Goal: Entertainment & Leisure: Consume media (video, audio)

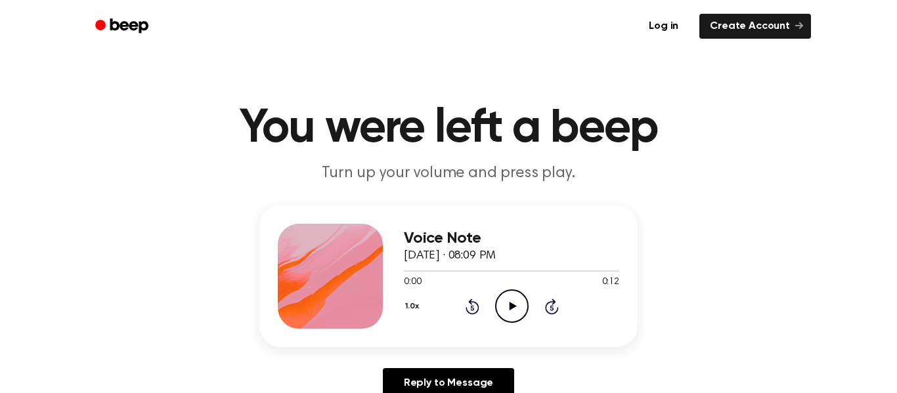
click at [517, 315] on icon "Play Audio" at bounding box center [511, 306] width 33 height 33
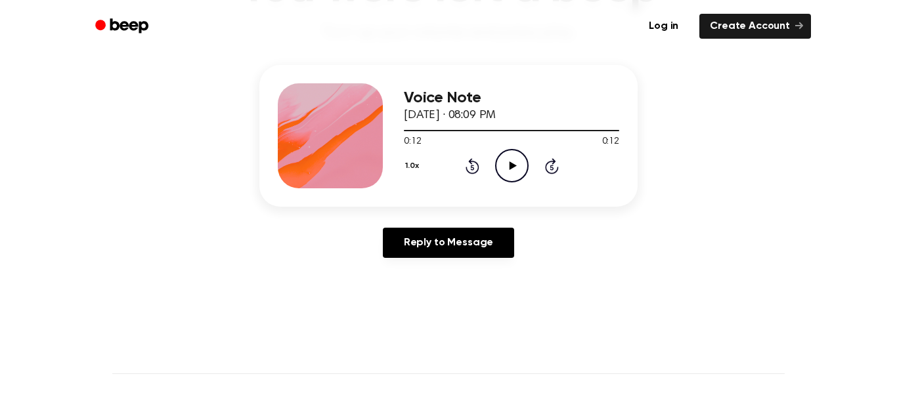
scroll to position [143, 0]
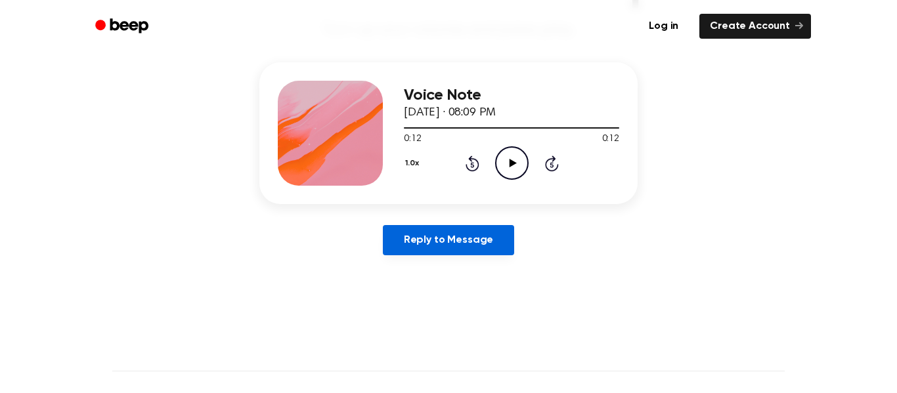
click at [475, 255] on link "Reply to Message" at bounding box center [448, 240] width 131 height 30
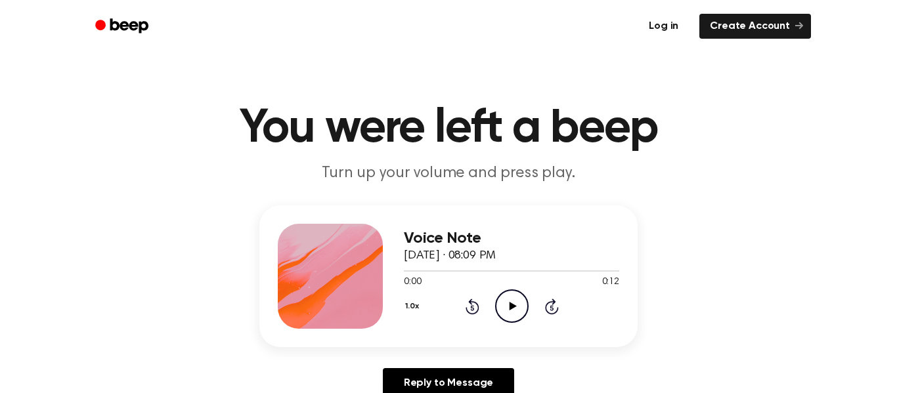
click at [671, 29] on link "Log in" at bounding box center [664, 26] width 56 height 30
click at [496, 252] on span "[DATE] · 08:09 PM" at bounding box center [450, 256] width 92 height 12
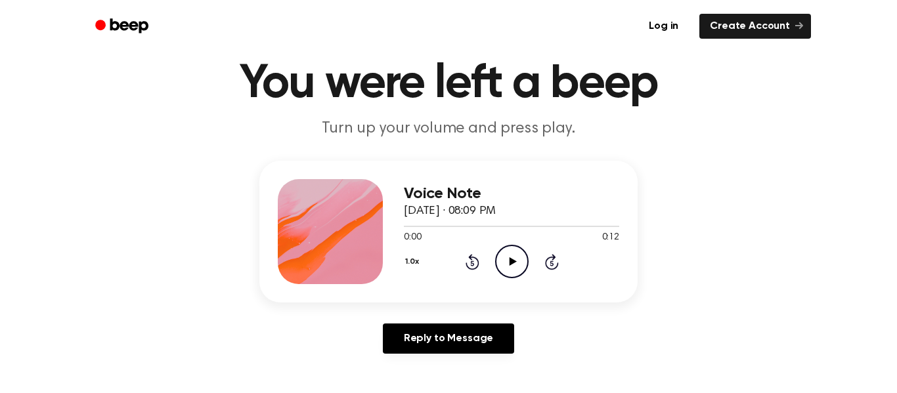
scroll to position [45, 0]
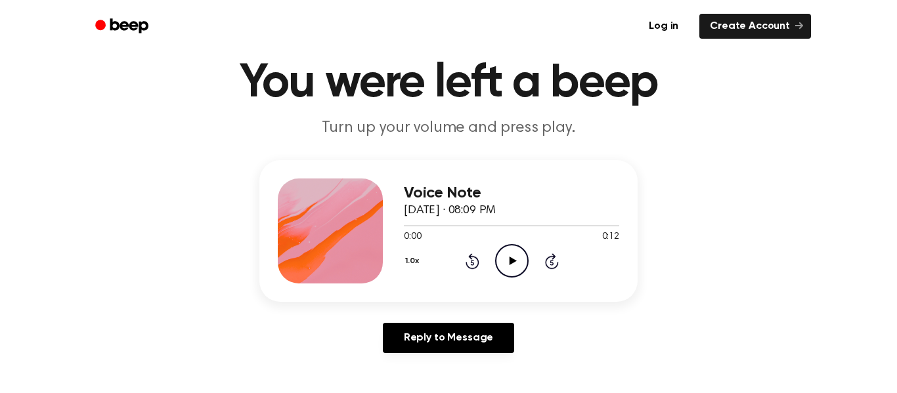
click at [552, 263] on icon at bounding box center [551, 262] width 3 height 5
click at [552, 263] on icon "Skip 5 seconds" at bounding box center [551, 261] width 14 height 17
click at [551, 265] on icon at bounding box center [551, 262] width 3 height 5
click at [552, 263] on icon at bounding box center [551, 262] width 3 height 5
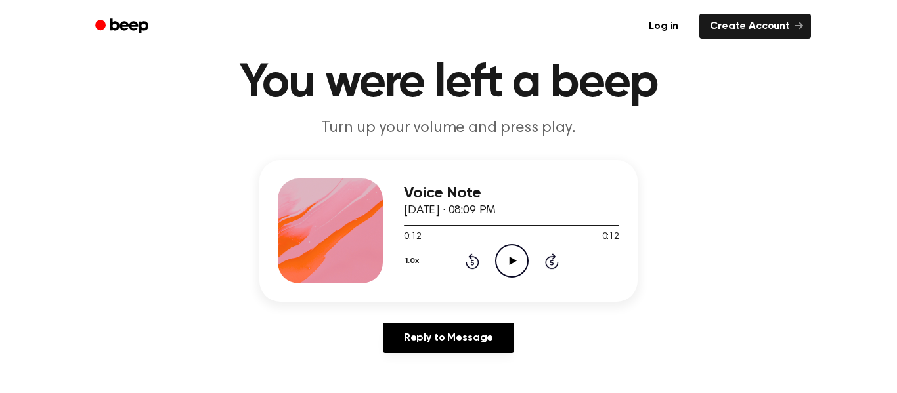
click at [552, 269] on icon at bounding box center [552, 261] width 14 height 16
click at [477, 268] on icon "Rewind 5 seconds" at bounding box center [472, 261] width 14 height 17
click at [472, 263] on icon at bounding box center [471, 262] width 3 height 5
click at [474, 263] on icon "Rewind 5 seconds" at bounding box center [472, 261] width 14 height 17
click at [474, 255] on icon "Rewind 5 seconds" at bounding box center [472, 261] width 14 height 17
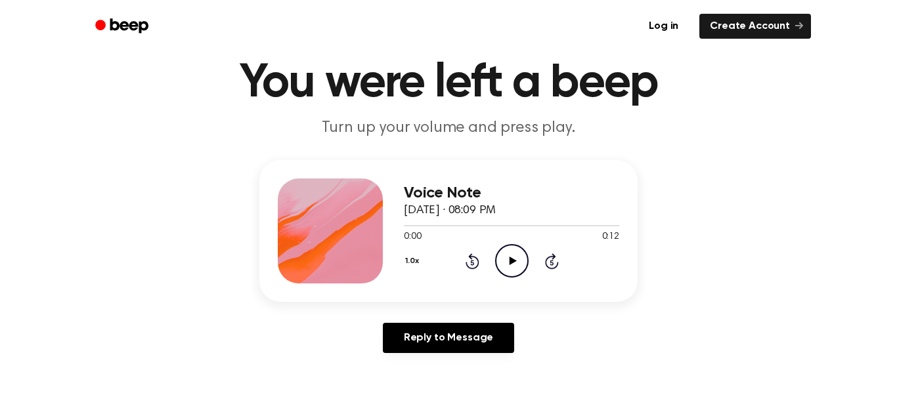
click at [552, 263] on icon at bounding box center [551, 262] width 3 height 5
click at [578, 287] on div "Voice Note September 14, 2025 · 08:09 PM 0:10 0:12 Your browser does not suppor…" at bounding box center [448, 231] width 378 height 142
click at [552, 269] on icon at bounding box center [552, 261] width 14 height 16
click at [472, 263] on icon at bounding box center [471, 262] width 3 height 5
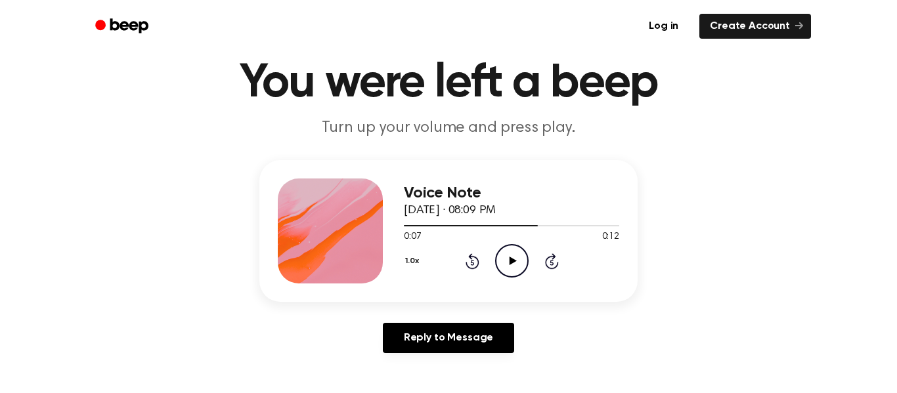
click at [471, 264] on icon "Rewind 5 seconds" at bounding box center [472, 261] width 14 height 17
click at [472, 263] on icon at bounding box center [471, 262] width 3 height 5
click at [412, 262] on button "1.0x" at bounding box center [414, 261] width 20 height 22
click at [438, 385] on div "1.5x" at bounding box center [429, 389] width 51 height 24
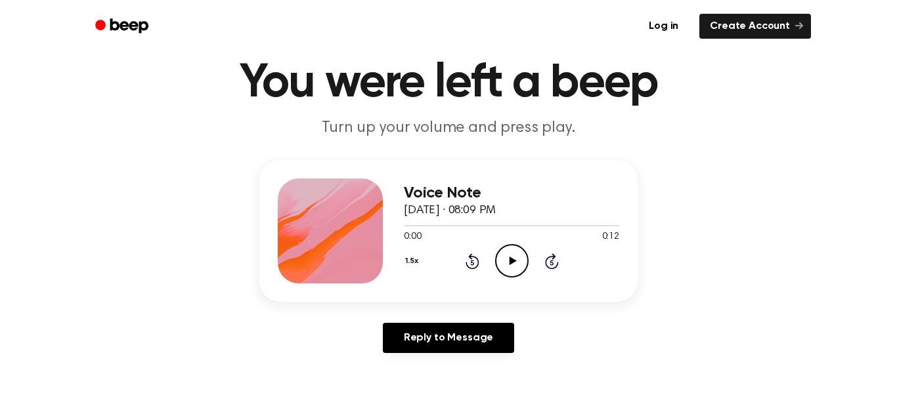
click at [521, 265] on icon "Play Audio" at bounding box center [511, 260] width 33 height 33
click at [551, 263] on icon "Skip 5 seconds" at bounding box center [551, 261] width 14 height 17
click at [412, 266] on button "1.5x" at bounding box center [413, 261] width 19 height 22
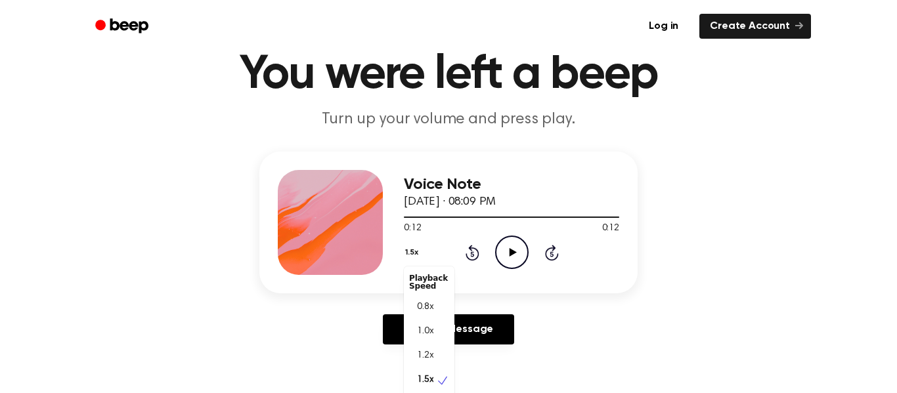
scroll to position [6, 0]
click at [440, 380] on icon at bounding box center [442, 374] width 13 height 13
click at [507, 253] on icon "Play Audio" at bounding box center [511, 252] width 33 height 33
click at [472, 254] on icon at bounding box center [471, 254] width 3 height 5
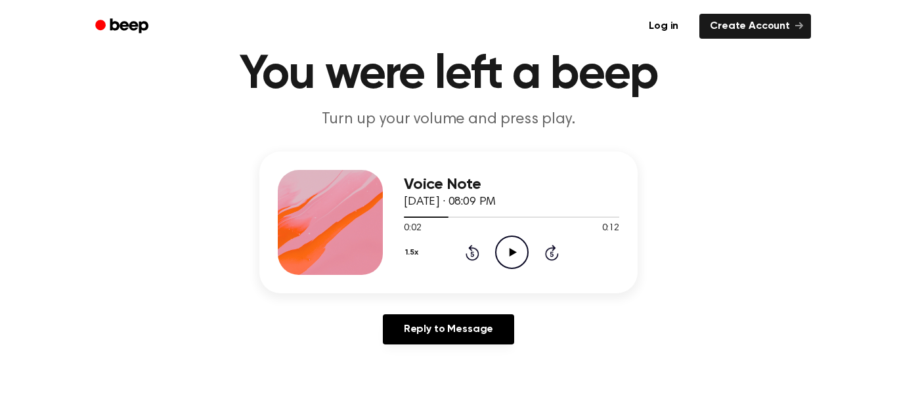
click at [472, 254] on icon at bounding box center [471, 254] width 3 height 5
click at [512, 264] on icon "Play Audio" at bounding box center [511, 252] width 33 height 33
click at [515, 267] on icon "Play Audio" at bounding box center [511, 252] width 33 height 33
click at [766, 28] on link "Create Account" at bounding box center [755, 26] width 112 height 25
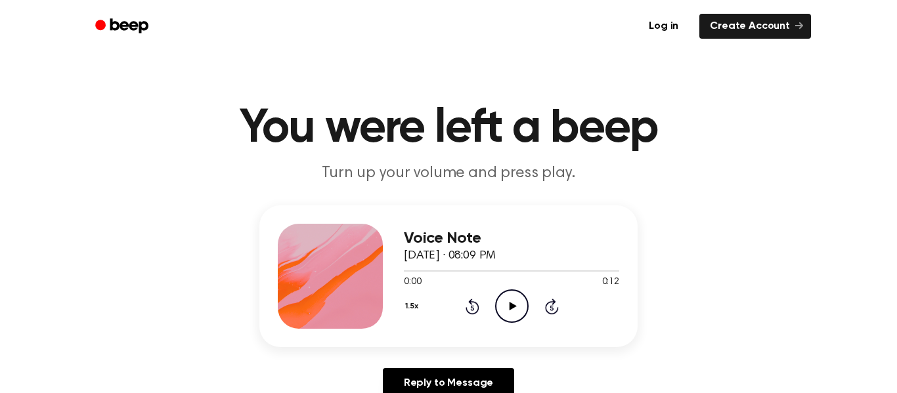
click at [519, 323] on icon "Play Audio" at bounding box center [511, 306] width 33 height 33
click at [511, 317] on icon "Pause Audio" at bounding box center [511, 306] width 33 height 33
click at [516, 303] on icon "Play Audio" at bounding box center [511, 306] width 33 height 33
click at [511, 309] on icon at bounding box center [512, 306] width 7 height 9
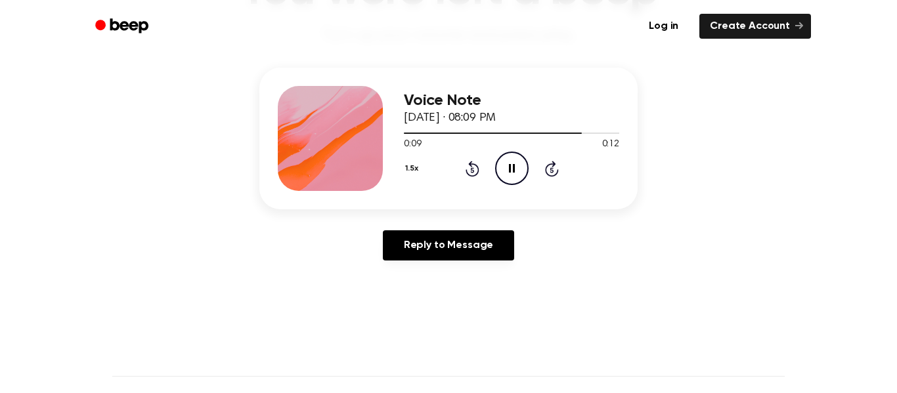
scroll to position [137, 0]
click at [503, 171] on icon "Play Audio" at bounding box center [511, 168] width 33 height 33
click at [504, 169] on icon "Play Audio" at bounding box center [511, 168] width 33 height 33
click at [508, 166] on icon "Play Audio" at bounding box center [511, 168] width 33 height 33
click at [528, 153] on icon "Play Audio" at bounding box center [511, 168] width 33 height 33
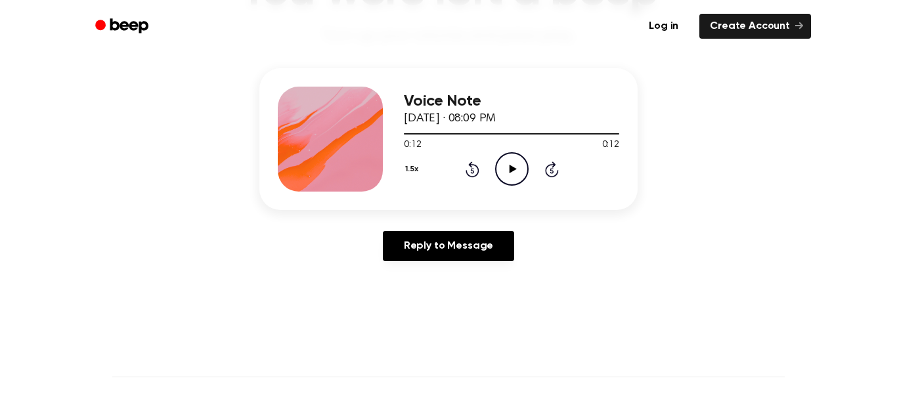
click at [556, 160] on div "1.5x Rewind 5 seconds Play Audio Skip 5 seconds" at bounding box center [511, 168] width 215 height 33
click at [518, 168] on icon "Play Audio" at bounding box center [511, 168] width 33 height 33
